Goal: Transaction & Acquisition: Purchase product/service

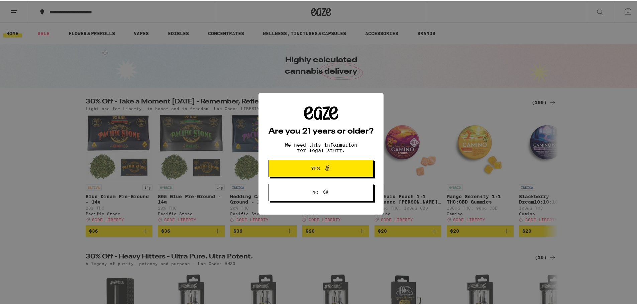
click at [323, 171] on icon at bounding box center [327, 167] width 8 height 8
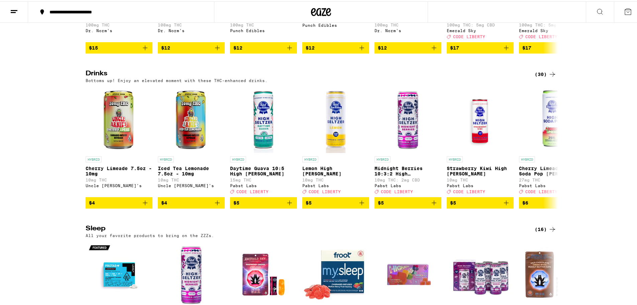
scroll to position [2141, 0]
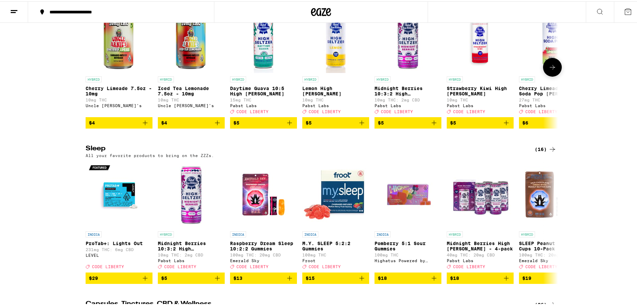
click at [553, 70] on icon at bounding box center [553, 66] width 8 height 8
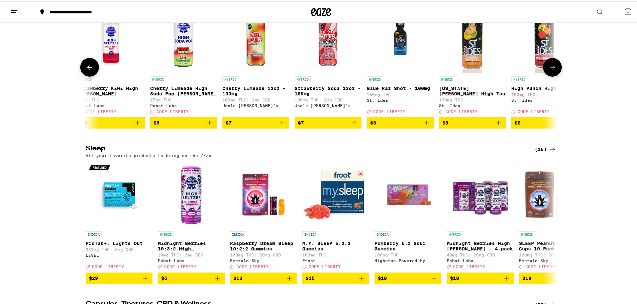
scroll to position [0, 398]
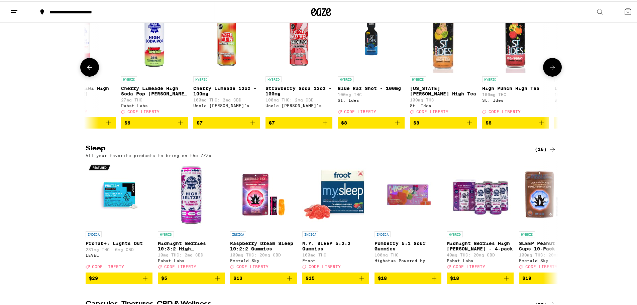
click at [549, 70] on icon at bounding box center [553, 66] width 8 height 8
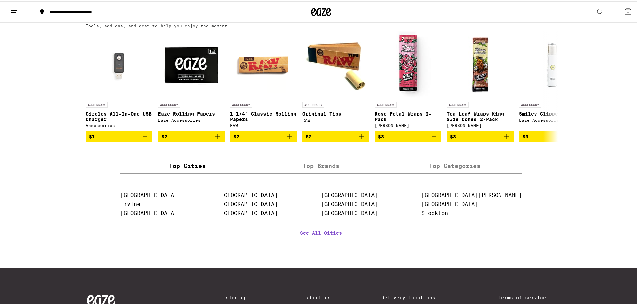
scroll to position [2743, 0]
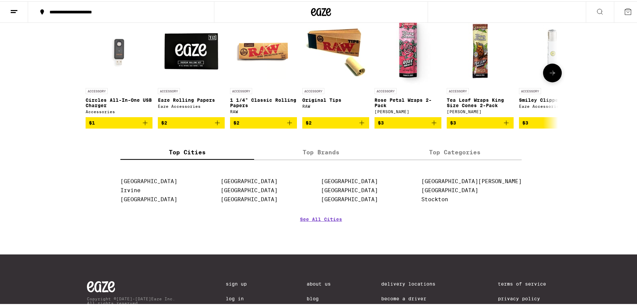
click at [551, 76] on icon at bounding box center [553, 72] width 8 height 8
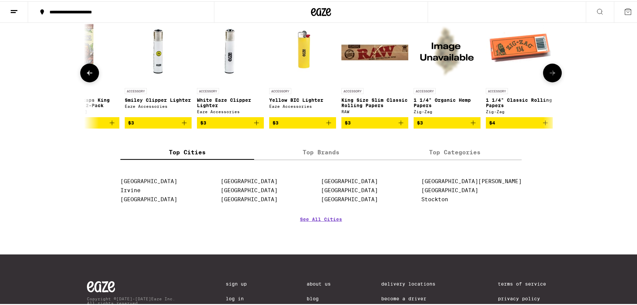
scroll to position [0, 398]
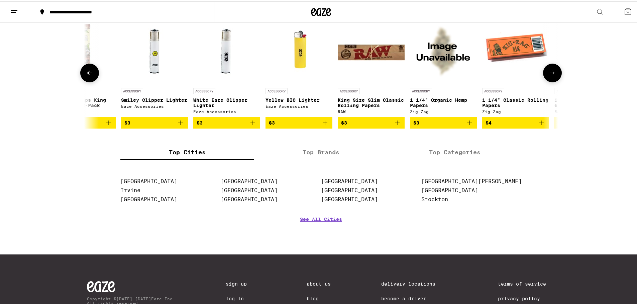
click at [549, 76] on icon at bounding box center [553, 72] width 8 height 8
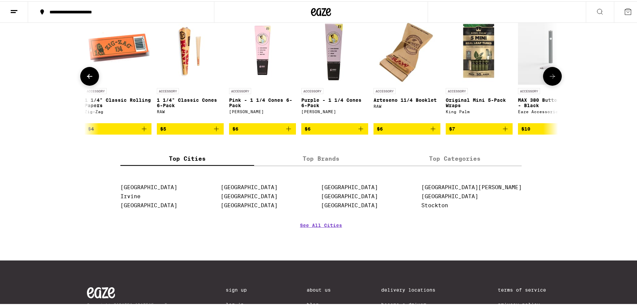
scroll to position [0, 796]
click at [550, 79] on icon at bounding box center [553, 75] width 8 height 8
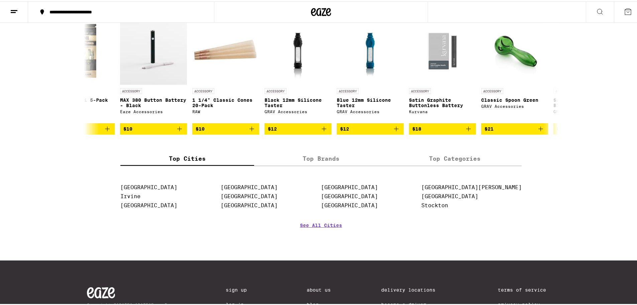
scroll to position [0, 1194]
click at [87, 79] on icon at bounding box center [90, 75] width 8 height 8
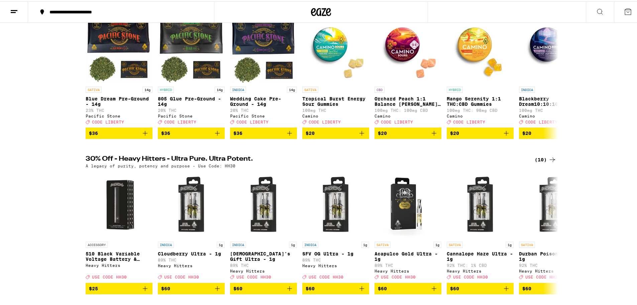
scroll to position [0, 0]
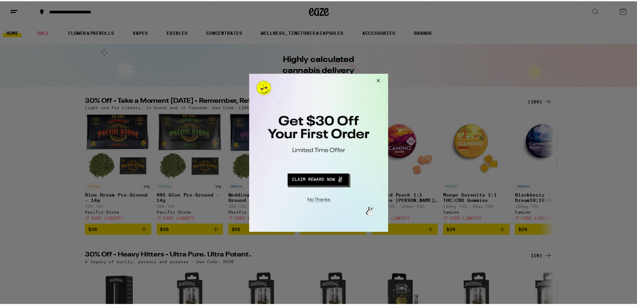
click at [378, 80] on button "Close Modal" at bounding box center [378, 81] width 18 height 16
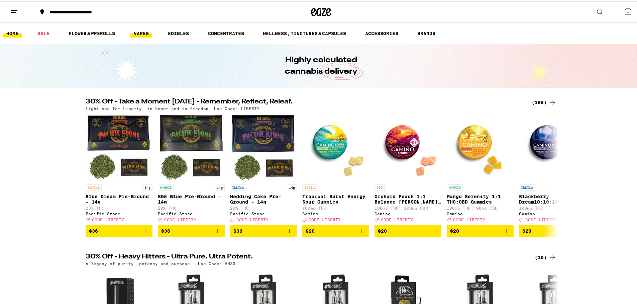
click at [137, 32] on link "VAPES" at bounding box center [141, 32] width 22 height 8
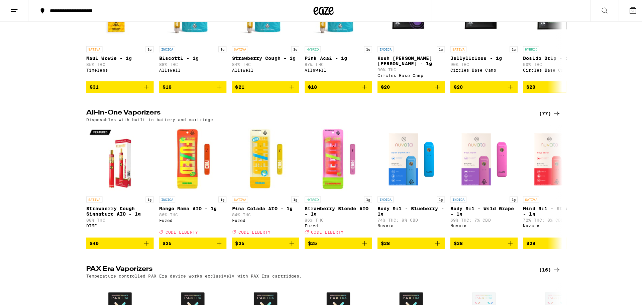
scroll to position [301, 0]
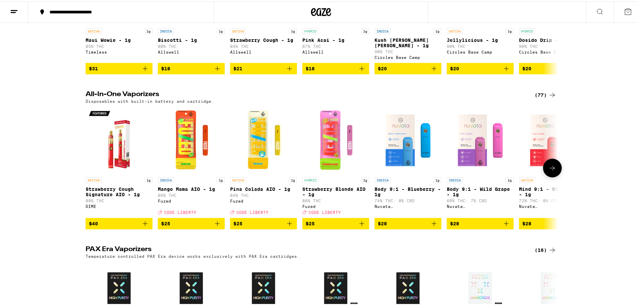
click at [332, 147] on img "Open page for Strawberry Blonde AIO - 1g from Fuzed" at bounding box center [335, 138] width 67 height 67
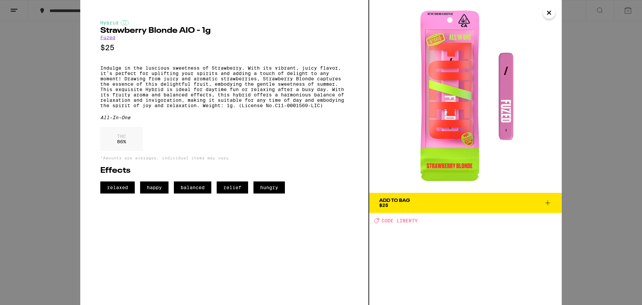
click at [550, 13] on icon "Close" at bounding box center [549, 12] width 3 height 3
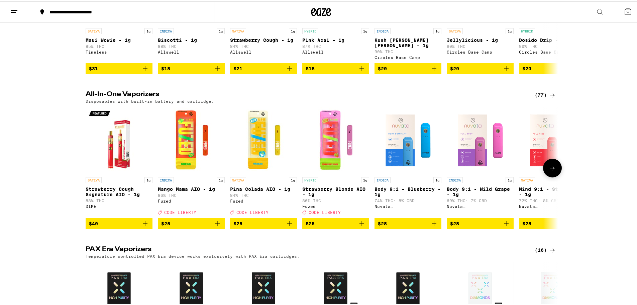
click at [550, 171] on icon at bounding box center [553, 167] width 8 height 8
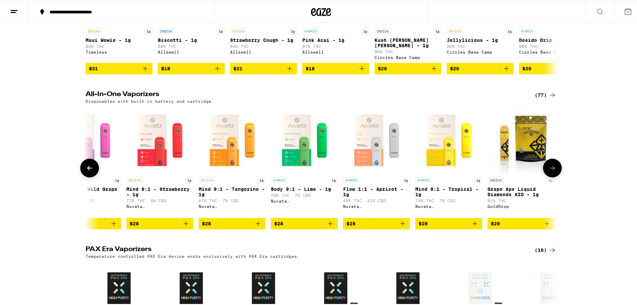
scroll to position [0, 398]
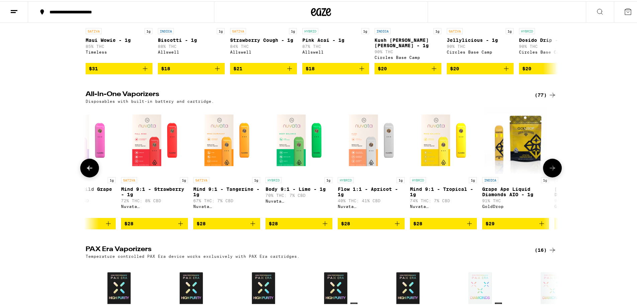
click at [361, 149] on img "Open page for Flow 1:1 - Apricot - 1g from Nuvata (CA)" at bounding box center [371, 138] width 67 height 67
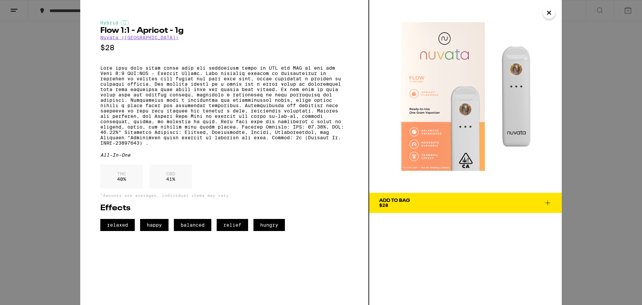
click at [550, 14] on icon "Close" at bounding box center [549, 13] width 8 height 10
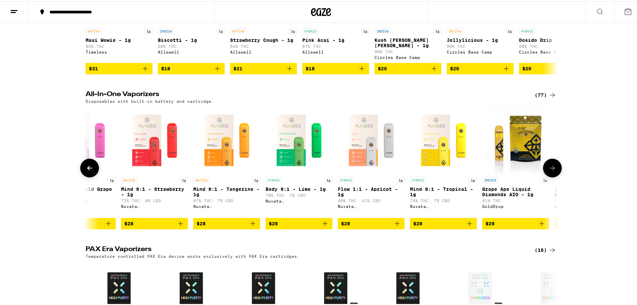
click at [549, 171] on icon at bounding box center [553, 167] width 8 height 8
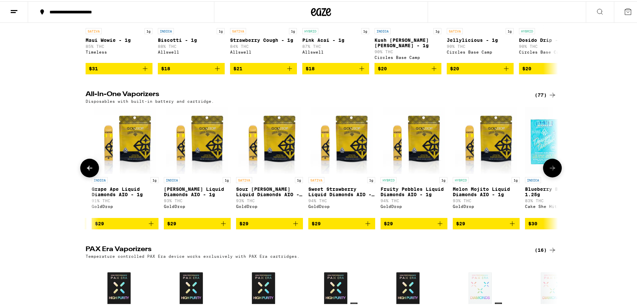
scroll to position [0, 796]
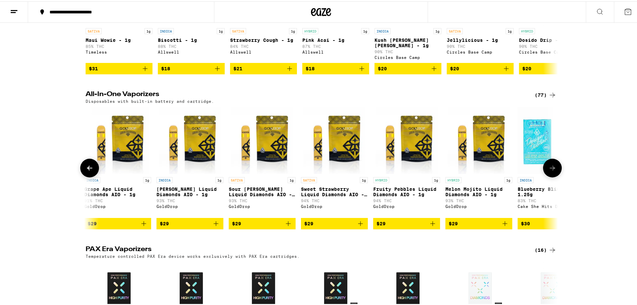
click at [550, 170] on icon at bounding box center [553, 167] width 8 height 8
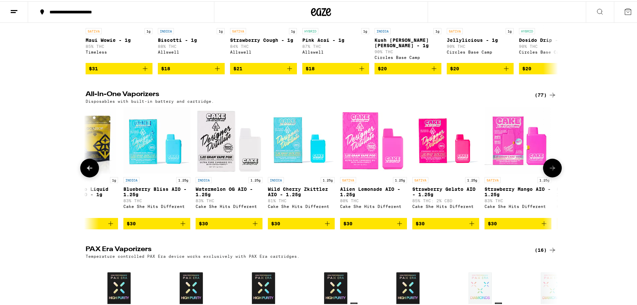
scroll to position [0, 1194]
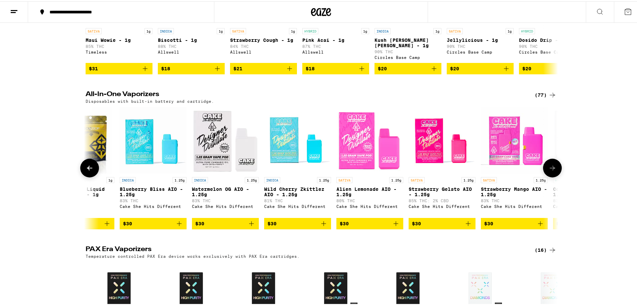
click at [505, 147] on img "Open page for Strawberry Mango AIO - 1.25g from Cake She Hits Different" at bounding box center [514, 138] width 67 height 67
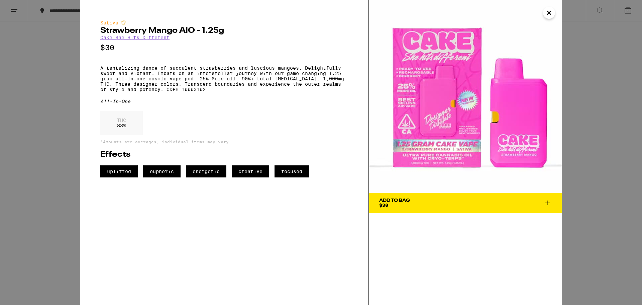
click at [551, 13] on icon "Close" at bounding box center [549, 13] width 8 height 10
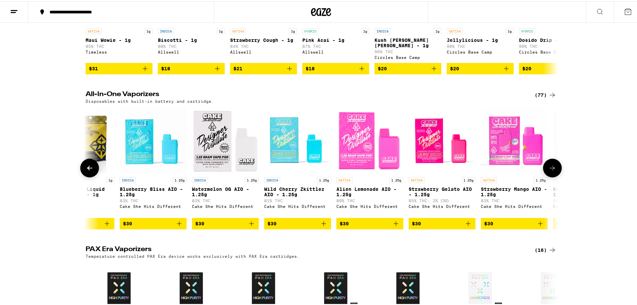
click at [550, 171] on icon at bounding box center [553, 167] width 8 height 8
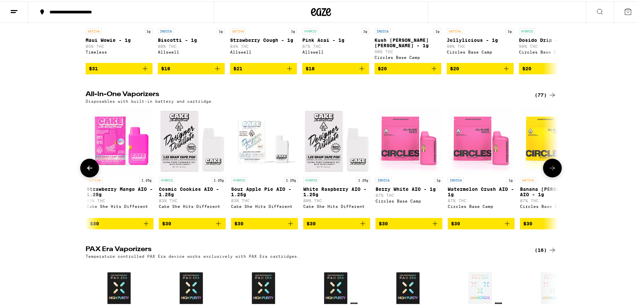
scroll to position [0, 1592]
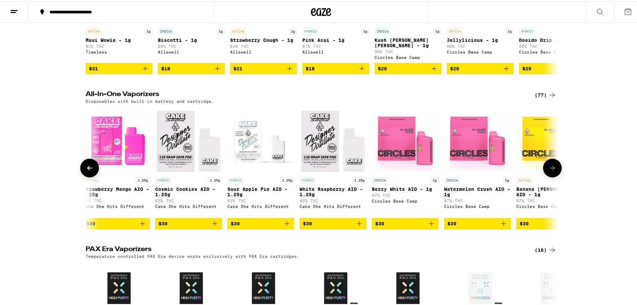
click at [395, 151] on img "Open page for Berry White AIO - 1g from Circles Base Camp" at bounding box center [405, 138] width 67 height 67
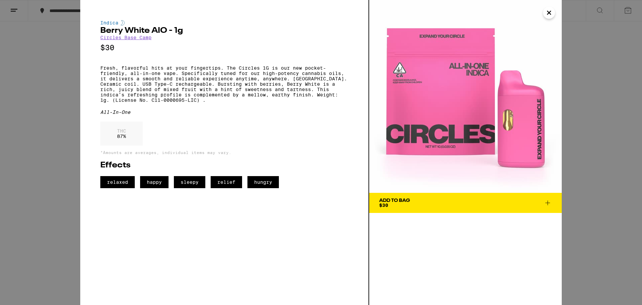
click at [550, 12] on icon "Close" at bounding box center [549, 12] width 3 height 3
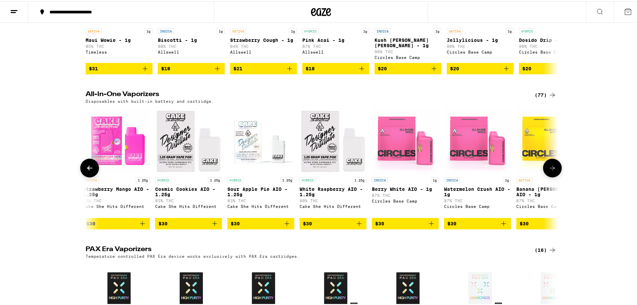
click at [140, 226] on icon "Add to bag" at bounding box center [142, 222] width 8 height 8
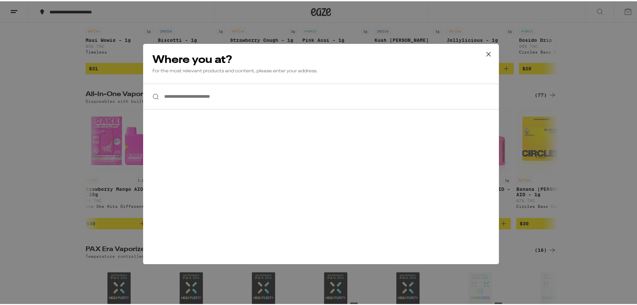
click at [268, 104] on input "**********" at bounding box center [321, 95] width 356 height 26
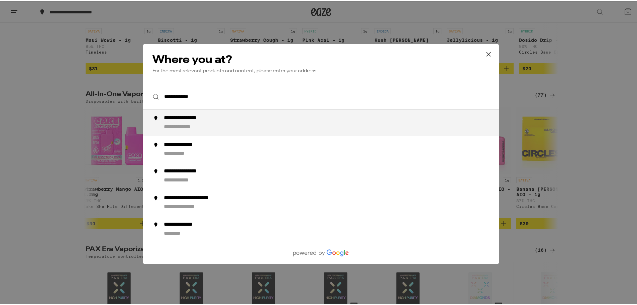
click at [217, 121] on div "**********" at bounding box center [334, 121] width 341 height 16
type input "**********"
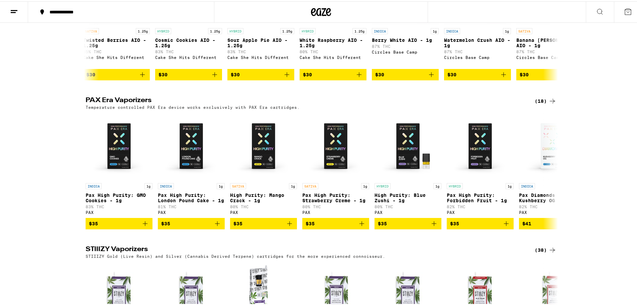
scroll to position [780, 0]
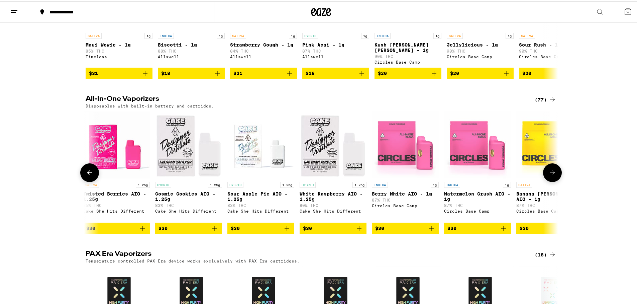
click at [139, 230] on icon "Add to bag" at bounding box center [142, 227] width 8 height 8
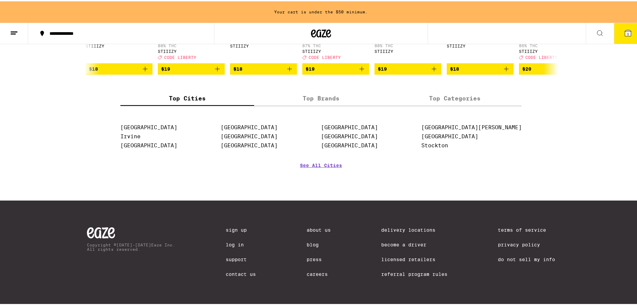
scroll to position [169, 0]
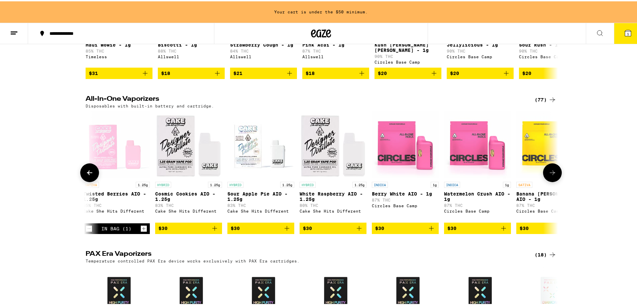
click at [552, 171] on icon at bounding box center [553, 171] width 8 height 8
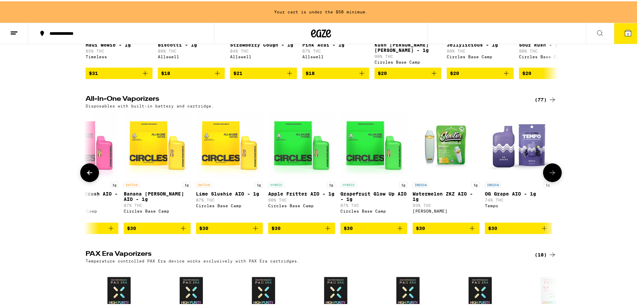
scroll to position [0, 1990]
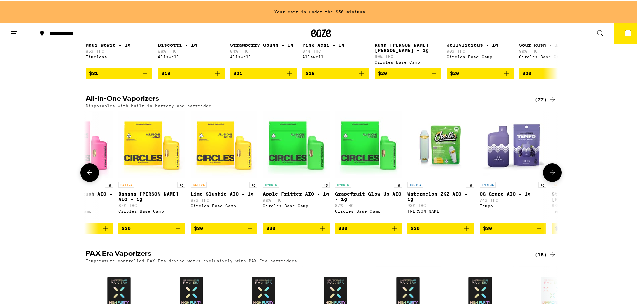
click at [552, 169] on icon at bounding box center [553, 171] width 8 height 8
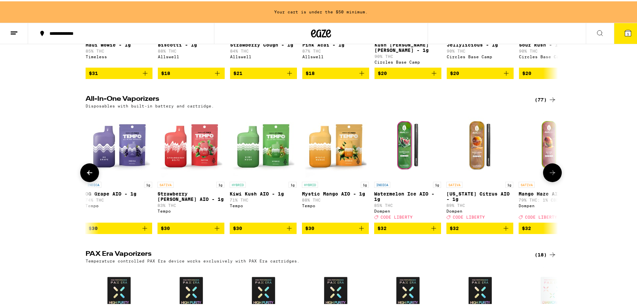
scroll to position [0, 2388]
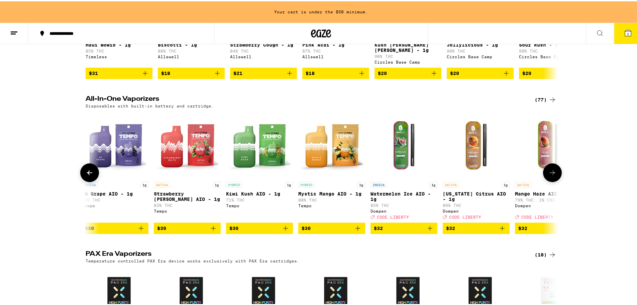
click at [551, 169] on icon at bounding box center [553, 171] width 8 height 8
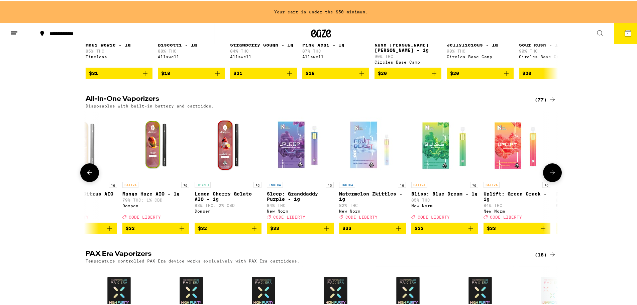
scroll to position [0, 2786]
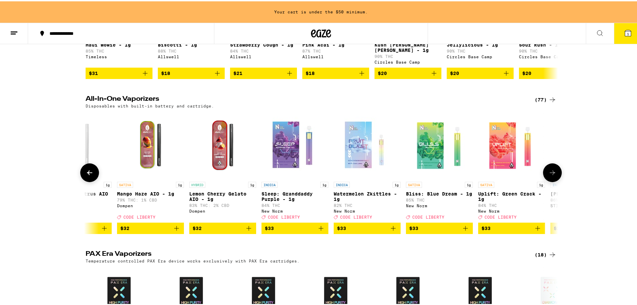
click at [290, 158] on img "Open page for Sleep: Granddaddy Purple - 1g from New Norm" at bounding box center [295, 143] width 67 height 67
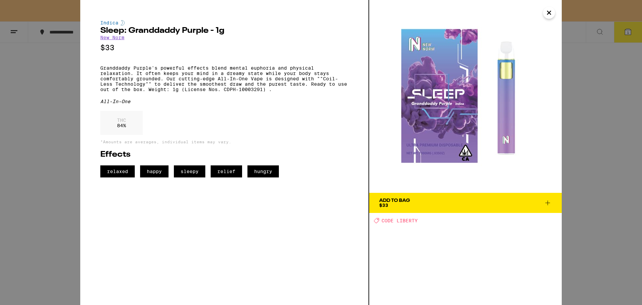
click at [553, 10] on icon "Close" at bounding box center [549, 13] width 8 height 10
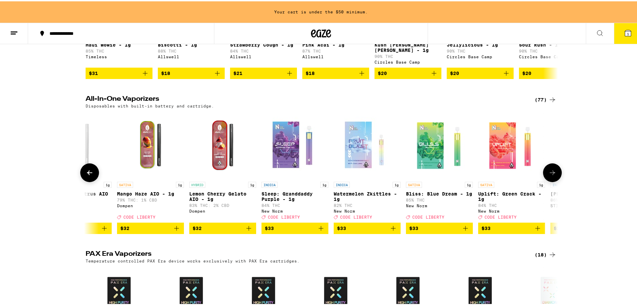
click at [288, 231] on span "$33" at bounding box center [295, 227] width 60 height 8
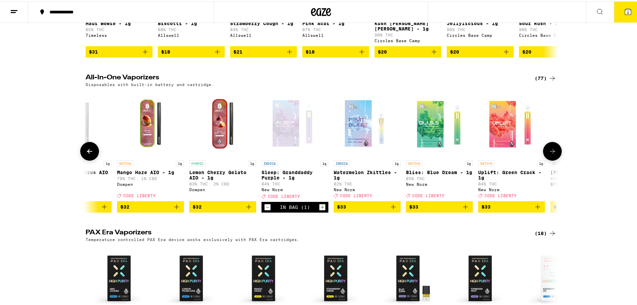
scroll to position [147, 0]
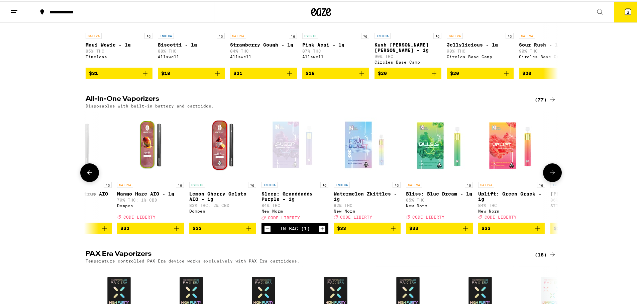
click at [550, 171] on icon at bounding box center [553, 171] width 8 height 8
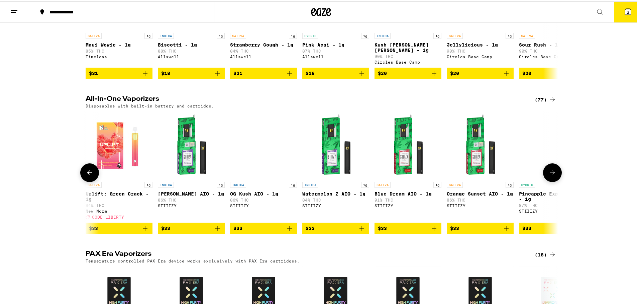
scroll to position [0, 3184]
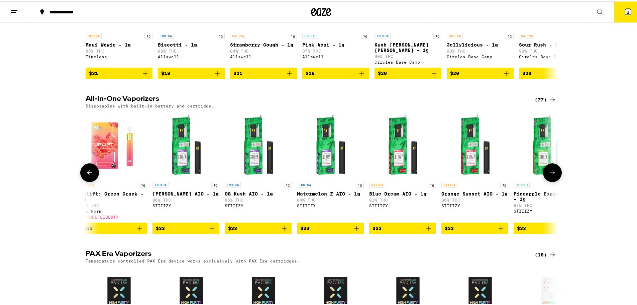
click at [87, 173] on icon at bounding box center [89, 171] width 5 height 5
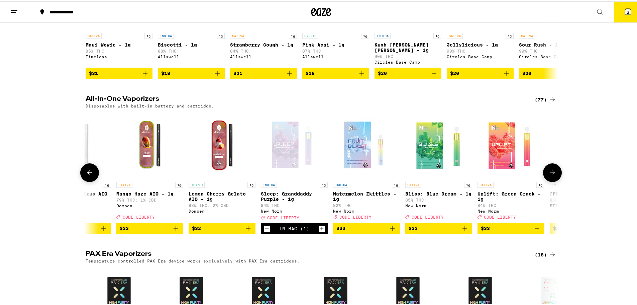
scroll to position [0, 2786]
click at [554, 173] on icon at bounding box center [553, 171] width 8 height 8
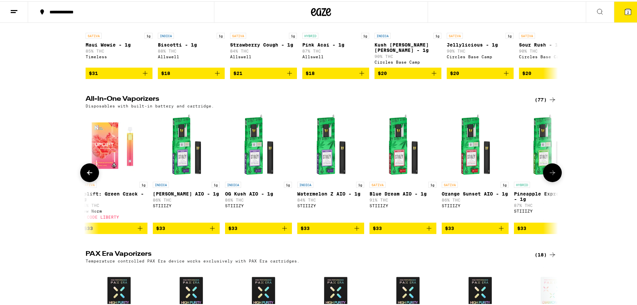
scroll to position [0, 3184]
click at [537, 168] on img "Open page for Pineapple Express AIO - 1g from STIIIZY" at bounding box center [547, 143] width 67 height 67
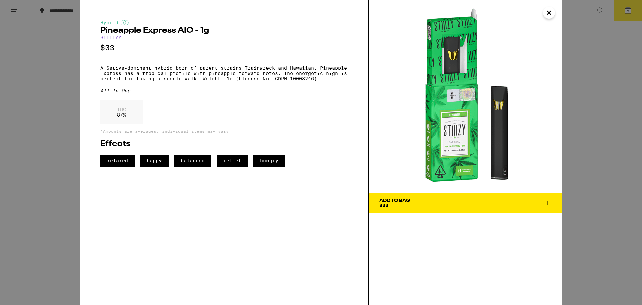
click at [551, 13] on icon "Close" at bounding box center [549, 13] width 8 height 10
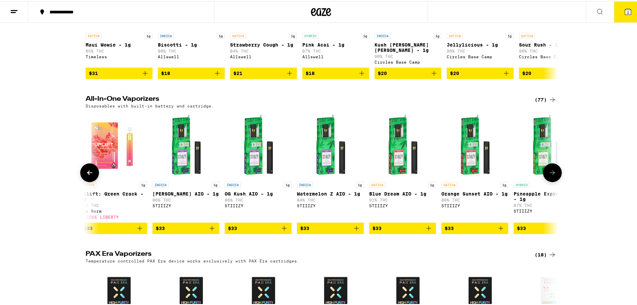
click at [551, 174] on icon at bounding box center [553, 171] width 8 height 8
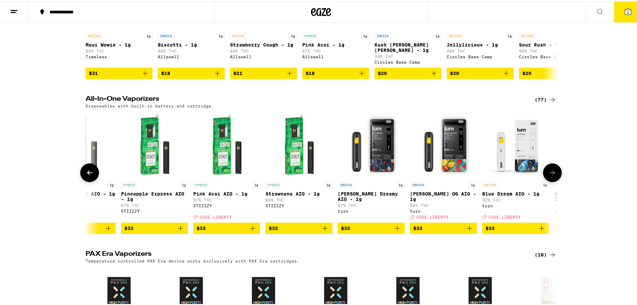
scroll to position [0, 3582]
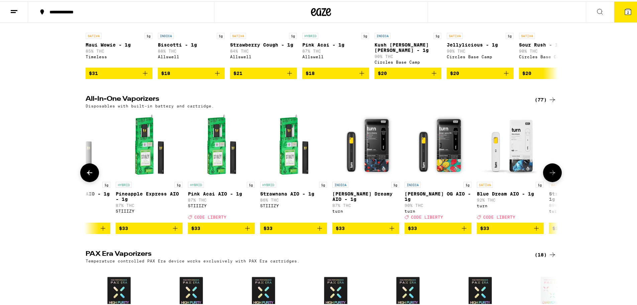
click at [549, 171] on icon at bounding box center [553, 171] width 8 height 8
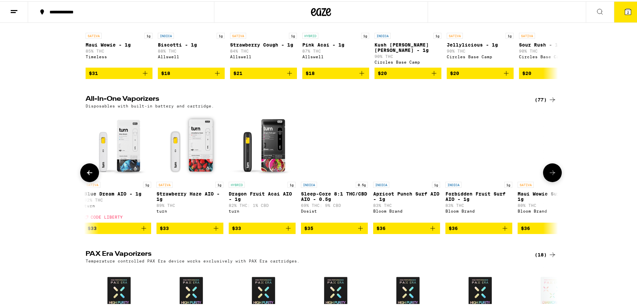
scroll to position [0, 3980]
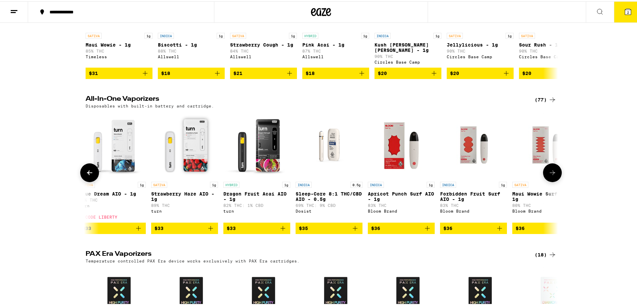
click at [551, 172] on icon at bounding box center [553, 171] width 8 height 8
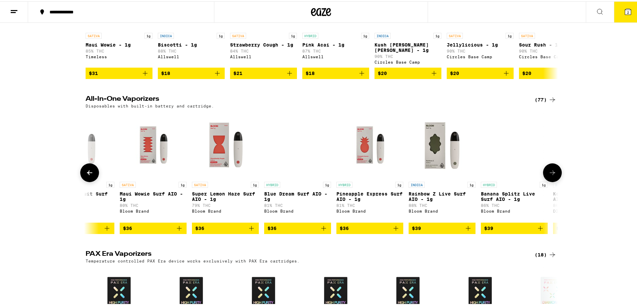
scroll to position [0, 4378]
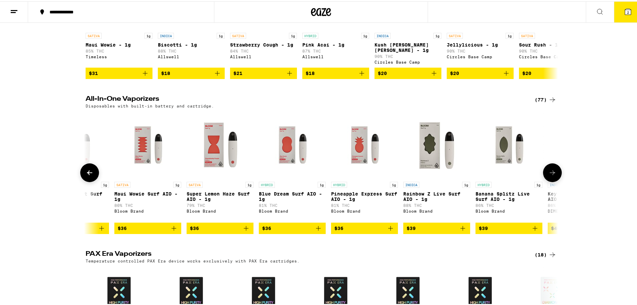
click at [550, 172] on icon at bounding box center [553, 171] width 8 height 8
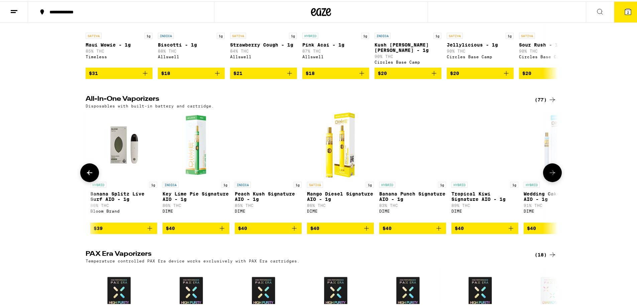
scroll to position [0, 4776]
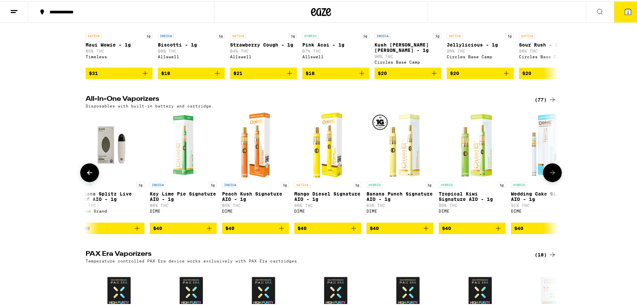
click at [550, 172] on icon at bounding box center [553, 171] width 8 height 8
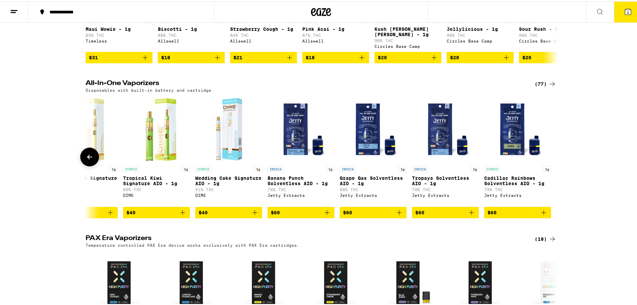
scroll to position [0, 0]
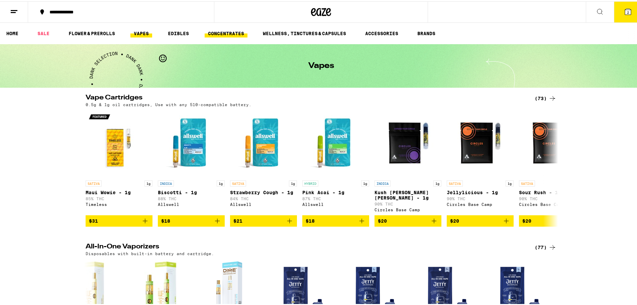
click at [225, 33] on link "CONCENTRATES" at bounding box center [226, 32] width 43 height 8
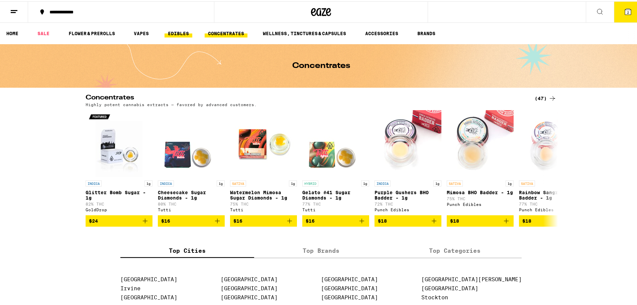
click at [176, 31] on link "EDIBLES" at bounding box center [179, 32] width 28 height 8
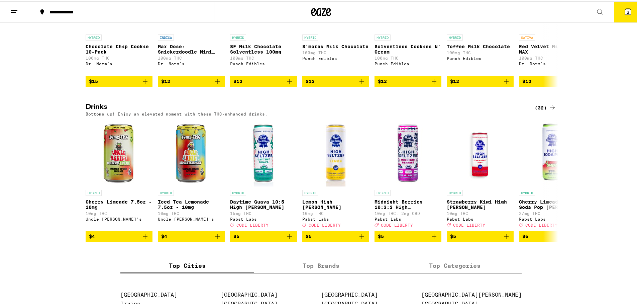
scroll to position [301, 0]
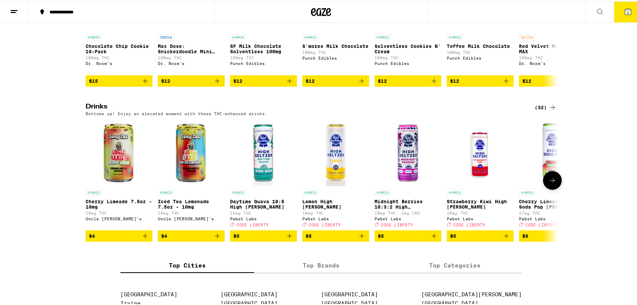
click at [552, 181] on icon at bounding box center [552, 179] width 5 height 5
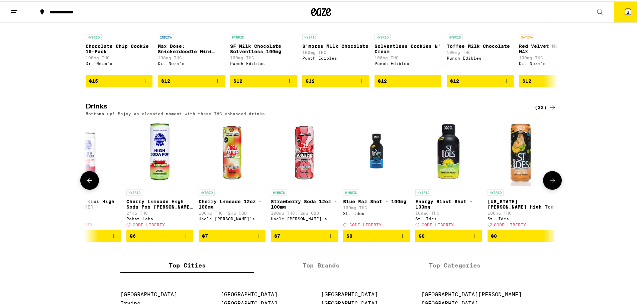
scroll to position [0, 398]
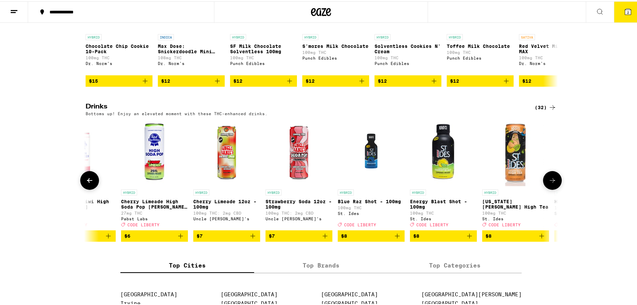
click at [518, 238] on span "$8" at bounding box center [516, 234] width 60 height 8
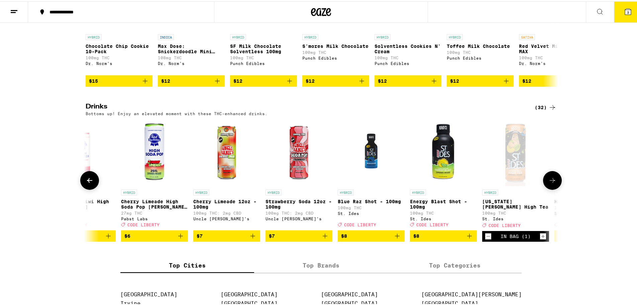
click at [553, 188] on button at bounding box center [552, 179] width 19 height 19
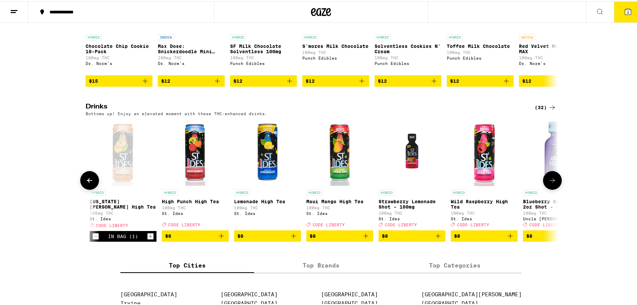
scroll to position [0, 796]
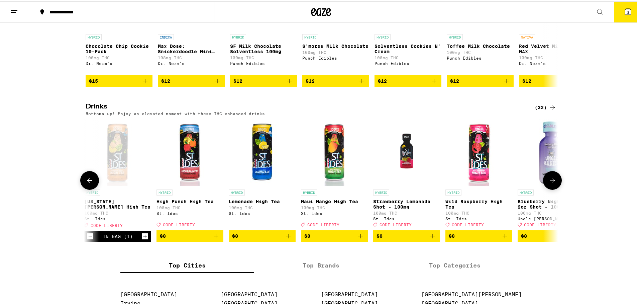
click at [552, 181] on icon at bounding box center [552, 179] width 5 height 5
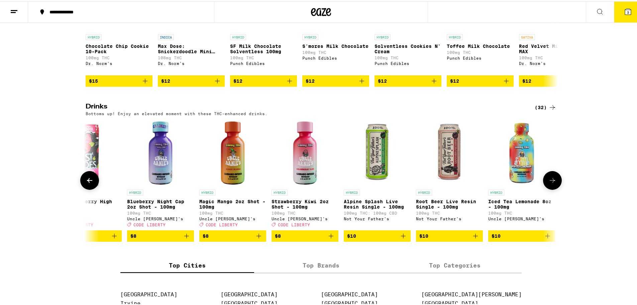
scroll to position [0, 1194]
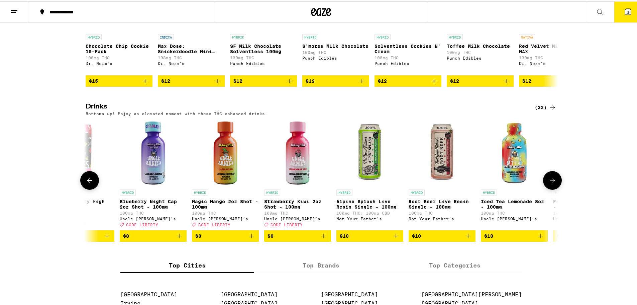
click at [552, 181] on icon at bounding box center [552, 179] width 5 height 5
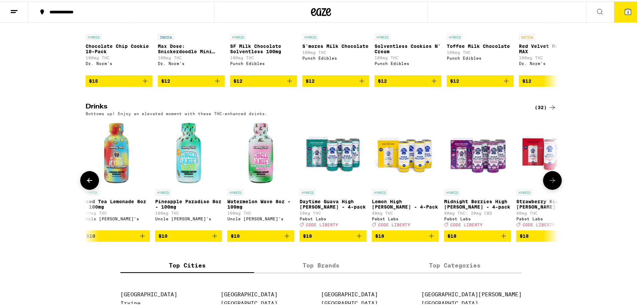
click at [551, 181] on icon at bounding box center [552, 179] width 5 height 5
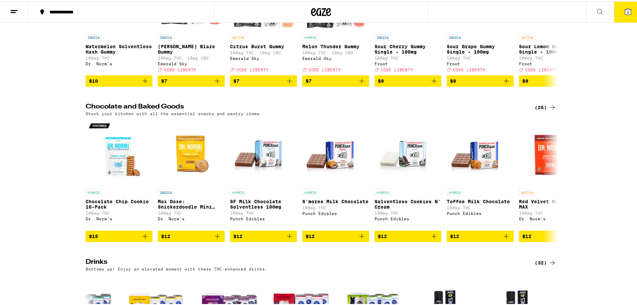
scroll to position [134, 0]
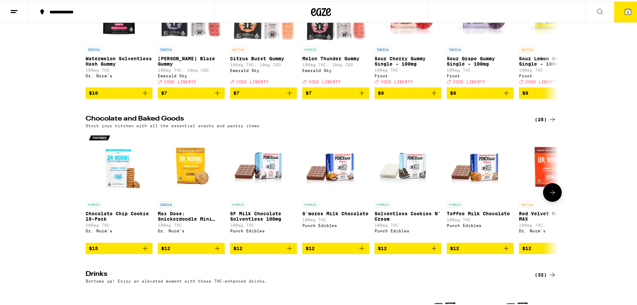
click at [550, 195] on icon at bounding box center [553, 191] width 8 height 8
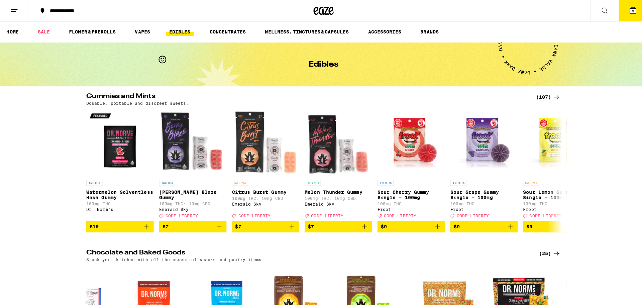
scroll to position [0, 0]
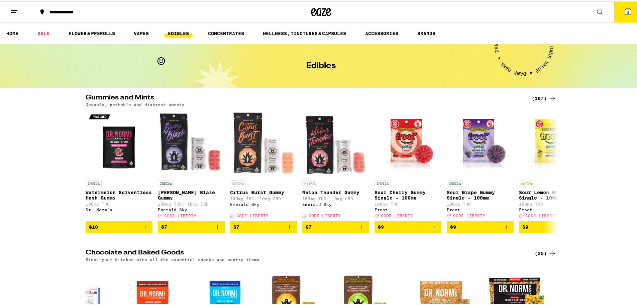
click at [627, 8] on button "3" at bounding box center [628, 10] width 28 height 21
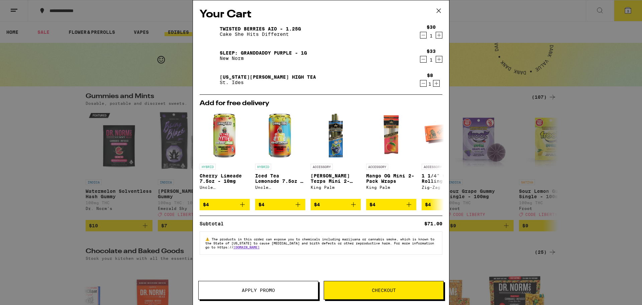
click at [381, 286] on button "Checkout" at bounding box center [384, 290] width 120 height 19
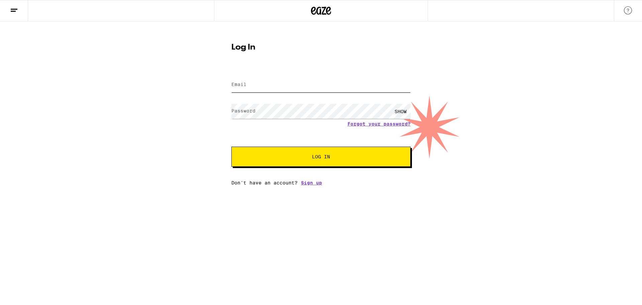
click at [292, 81] on input "Email" at bounding box center [320, 84] width 179 height 15
type input "[EMAIL_ADDRESS][DOMAIN_NAME]"
click at [231, 146] on button "Log In" at bounding box center [320, 156] width 179 height 20
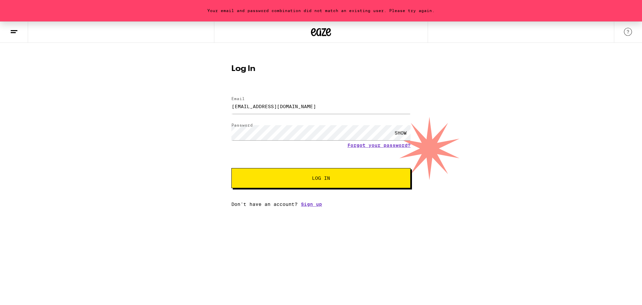
click at [402, 131] on div "SHOW" at bounding box center [401, 132] width 20 height 15
click at [231, 168] on button "Log In" at bounding box center [320, 178] width 179 height 20
click at [368, 143] on link "Forgot your password?" at bounding box center [379, 144] width 63 height 5
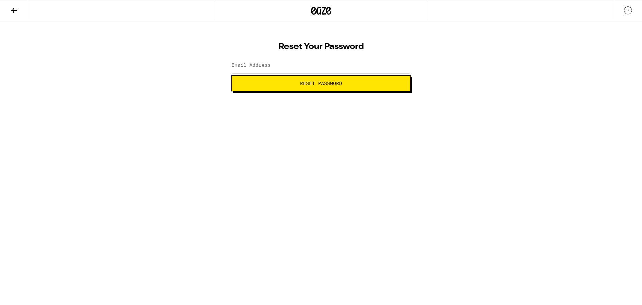
click at [322, 67] on input "Email Address" at bounding box center [320, 65] width 179 height 15
type input "[EMAIL_ADDRESS][DOMAIN_NAME]"
click at [328, 91] on button "Reset Password" at bounding box center [320, 83] width 179 height 16
click at [399, 64] on div "SHOW" at bounding box center [401, 65] width 20 height 15
click at [352, 82] on span "Submit" at bounding box center [321, 83] width 168 height 5
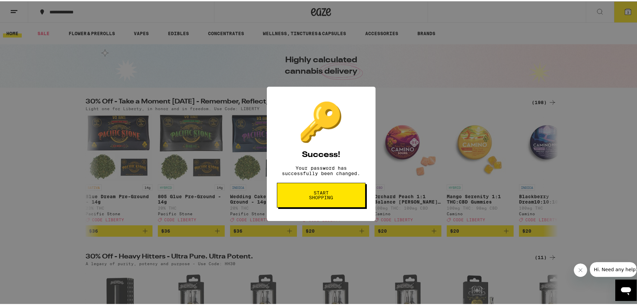
click at [328, 198] on span "Start shopping" at bounding box center [321, 193] width 34 height 9
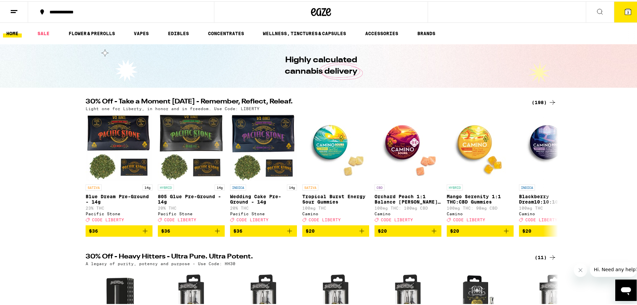
click at [627, 12] on span "3" at bounding box center [628, 11] width 2 height 4
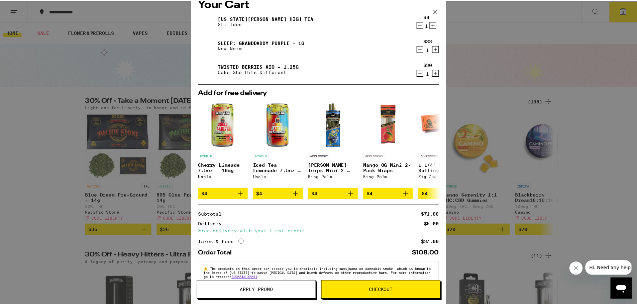
scroll to position [28, 0]
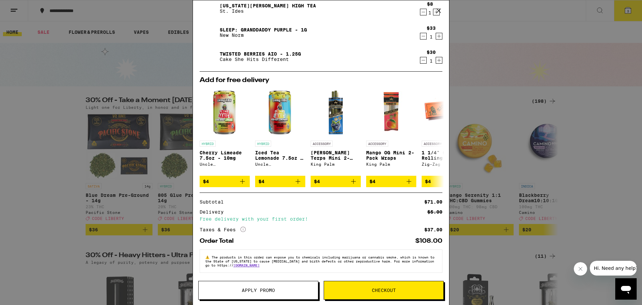
click at [36, 113] on div "Your Cart Georgia Peach High Tea St. Ides $8 1 Sleep: Granddaddy Purple - 1g Ne…" at bounding box center [321, 152] width 642 height 305
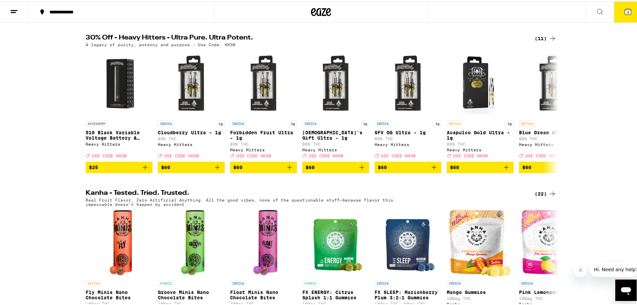
scroll to position [268, 0]
